Goal: Information Seeking & Learning: Learn about a topic

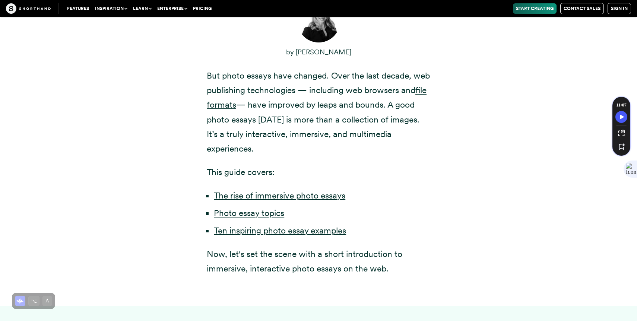
scroll to position [458, 0]
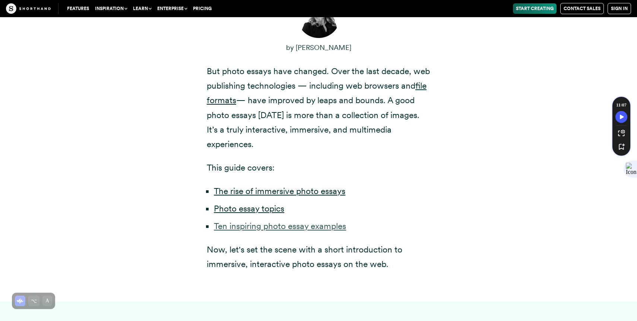
click at [275, 221] on link "Ten inspiring photo essay examples" at bounding box center [280, 226] width 132 height 10
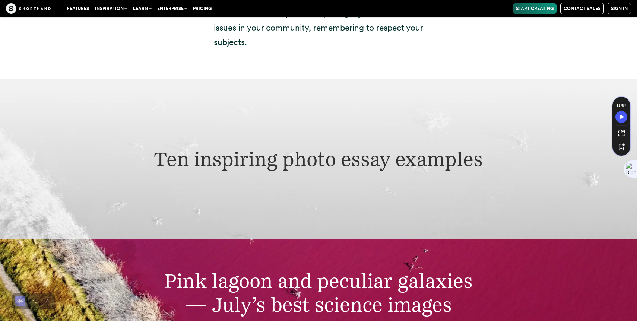
scroll to position [2293, 0]
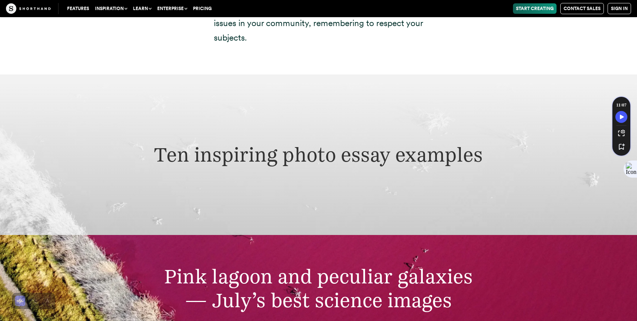
click at [286, 148] on h2 "Ten inspiring photo essay examples" at bounding box center [318, 155] width 422 height 24
click at [372, 169] on div "Ten inspiring photo essay examples" at bounding box center [318, 155] width 637 height 161
click at [358, 182] on div "Ten inspiring photo essay examples" at bounding box center [318, 155] width 637 height 161
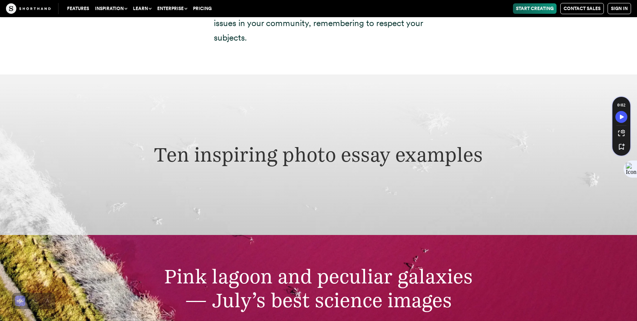
click at [358, 182] on div "Ten inspiring photo essay examples" at bounding box center [318, 155] width 637 height 161
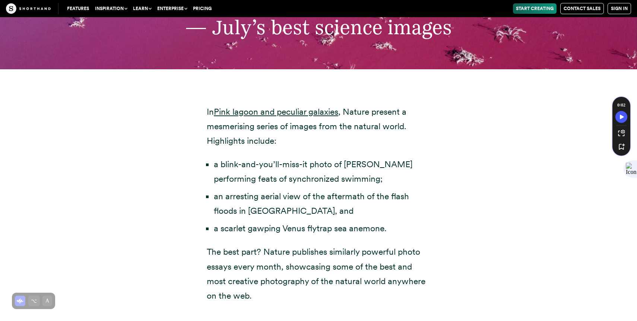
scroll to position [2564, 0]
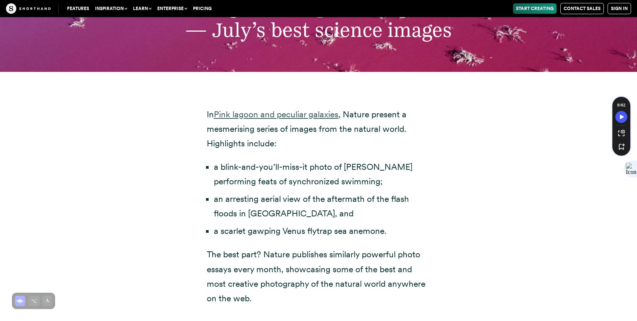
click at [274, 109] on link "Pink lagoon and peculiar galaxies" at bounding box center [276, 114] width 125 height 10
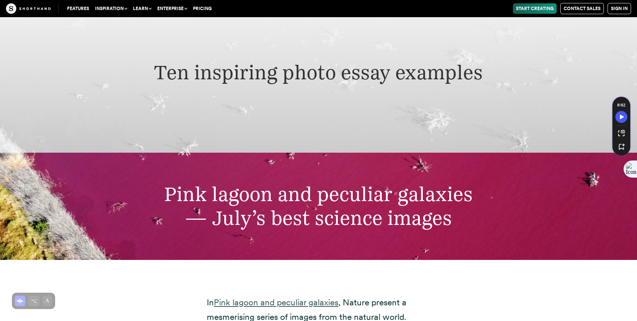
scroll to position [2353, 0]
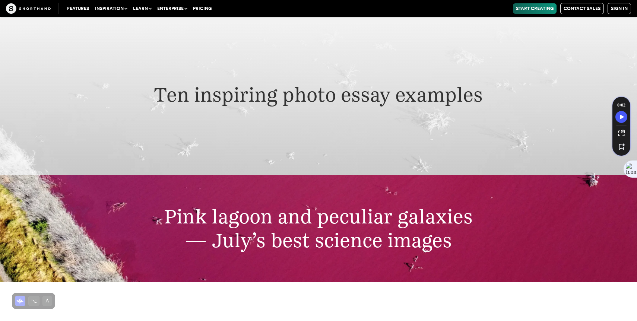
click at [325, 93] on div "Ten inspiring photo essay examples" at bounding box center [318, 95] width 637 height 161
click at [411, 98] on div "Ten inspiring photo essay examples" at bounding box center [318, 95] width 637 height 161
